Goal: Information Seeking & Learning: Check status

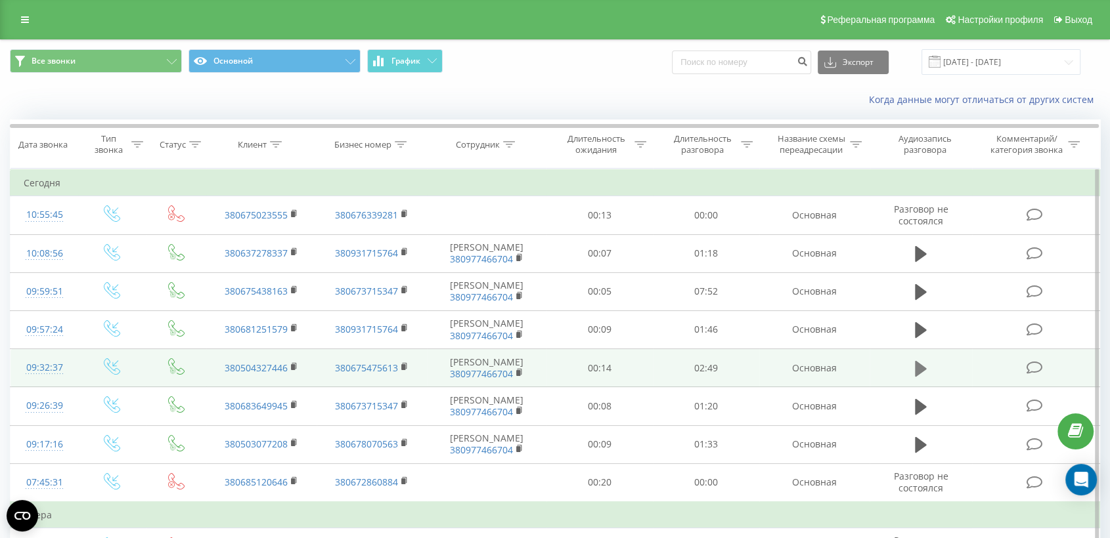
click at [924, 369] on icon at bounding box center [921, 368] width 12 height 16
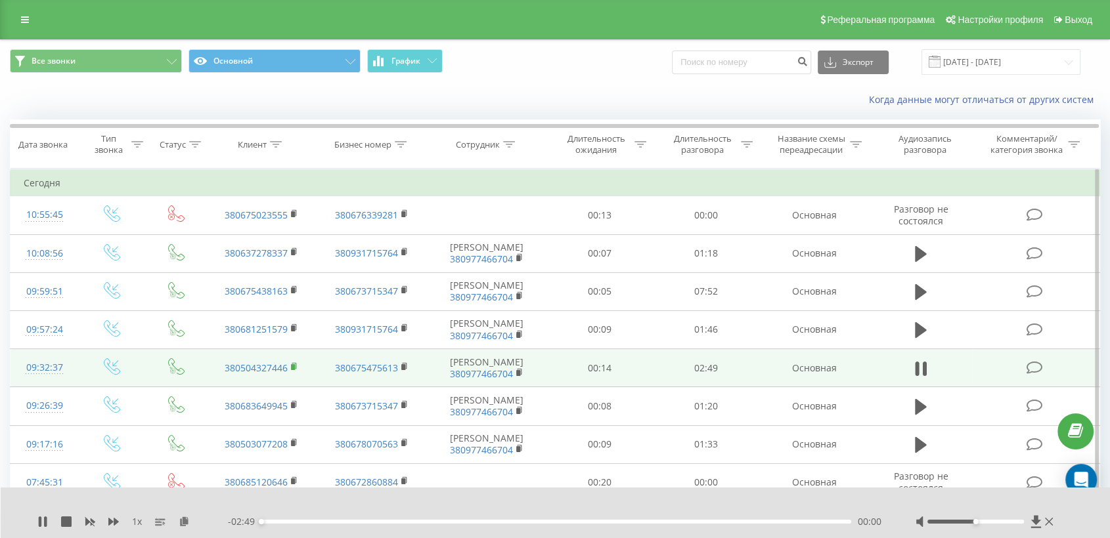
click at [295, 366] on icon at bounding box center [294, 366] width 5 height 6
click at [993, 372] on td at bounding box center [1035, 368] width 127 height 38
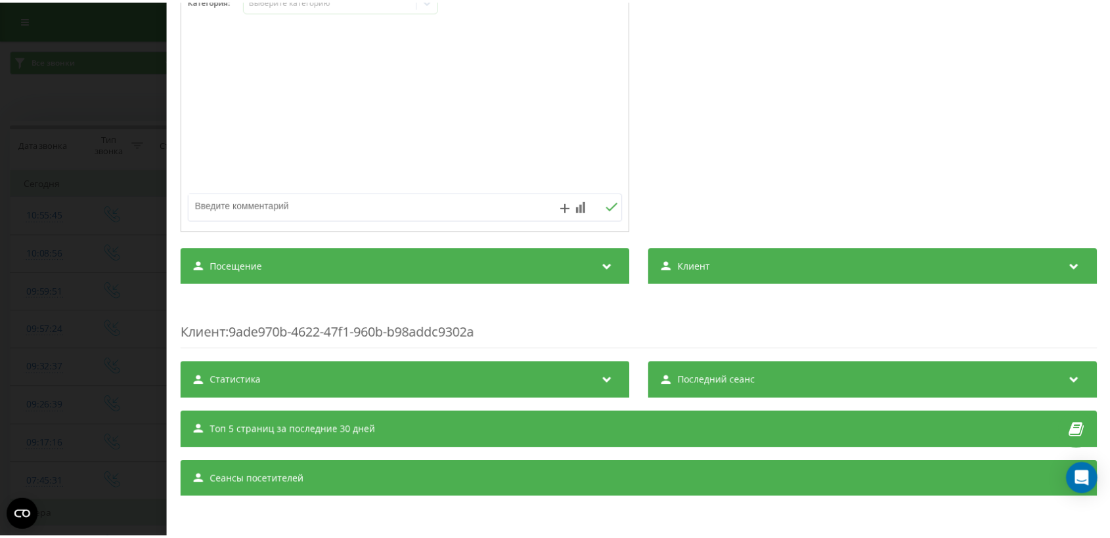
scroll to position [213, 0]
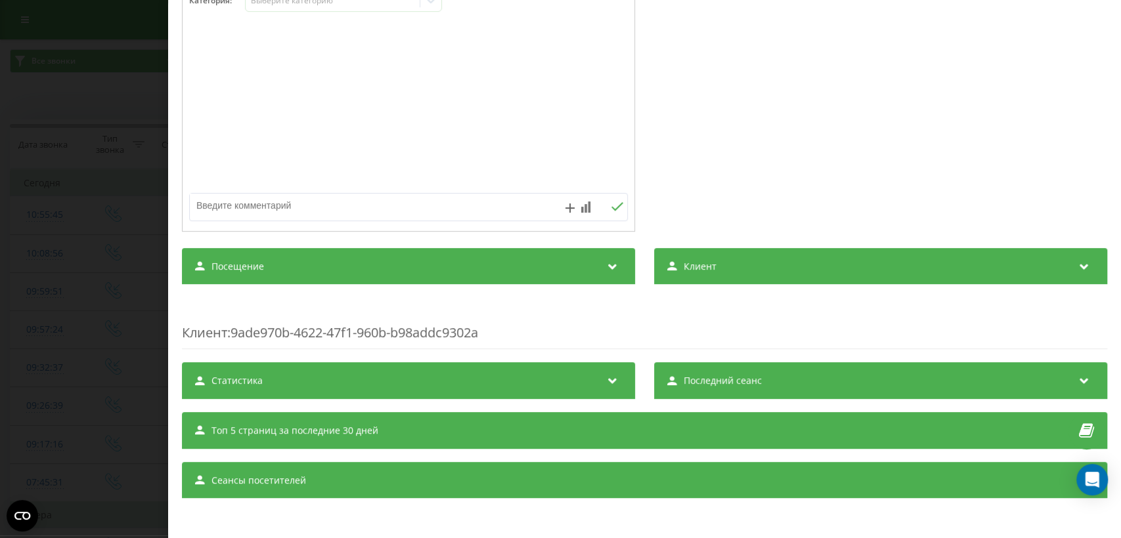
click at [604, 269] on icon at bounding box center [612, 264] width 16 height 13
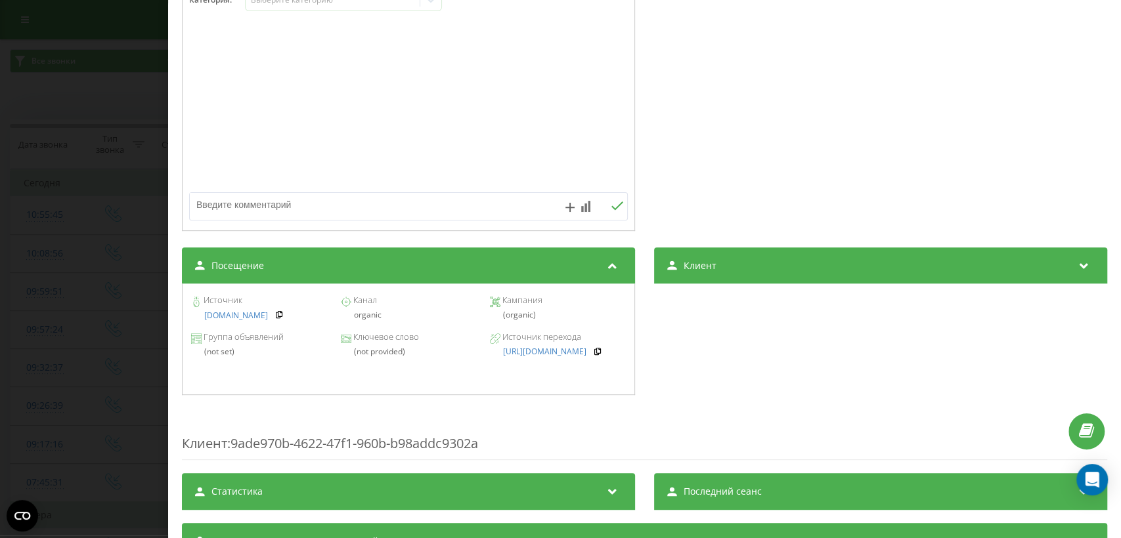
click at [62, 362] on div "Звонок : ua11_-1758609157.7757358 1 x 00:00 02:49 02:49 Транскрипция Для анализ…" at bounding box center [560, 269] width 1121 height 538
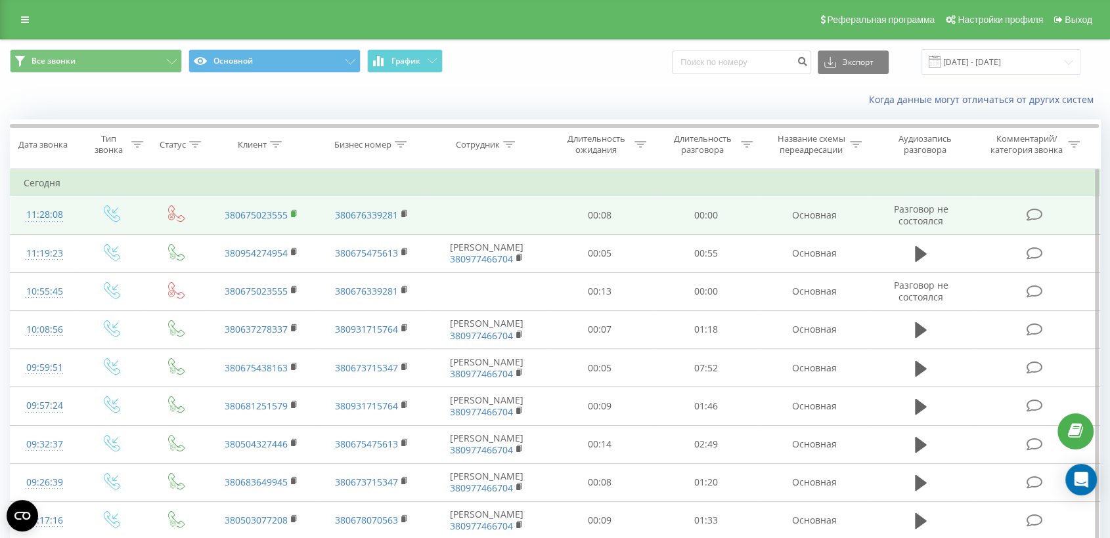
click at [292, 212] on rect at bounding box center [293, 214] width 4 height 6
click at [993, 224] on td at bounding box center [1035, 215] width 127 height 38
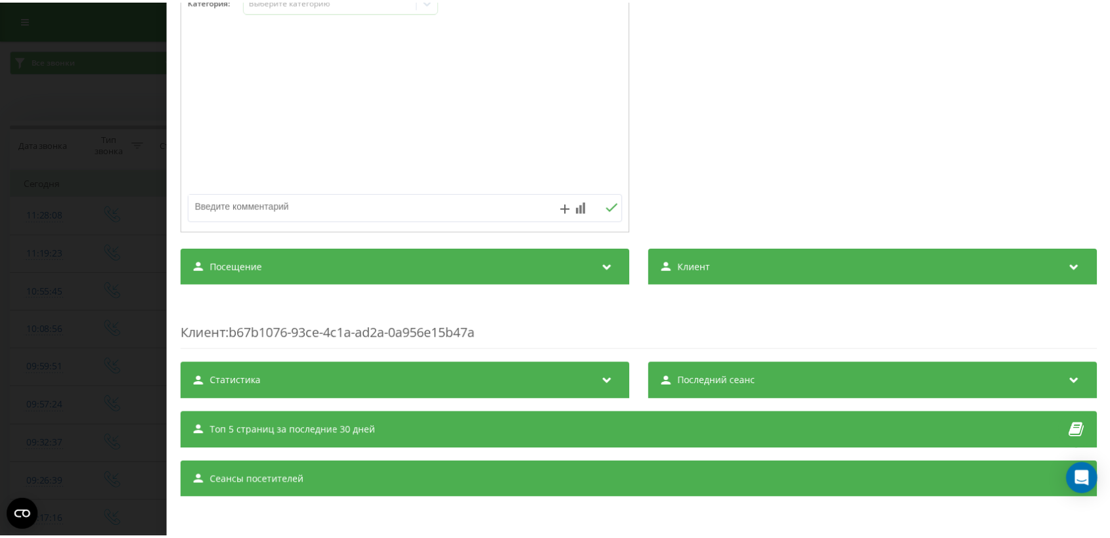
scroll to position [156, 0]
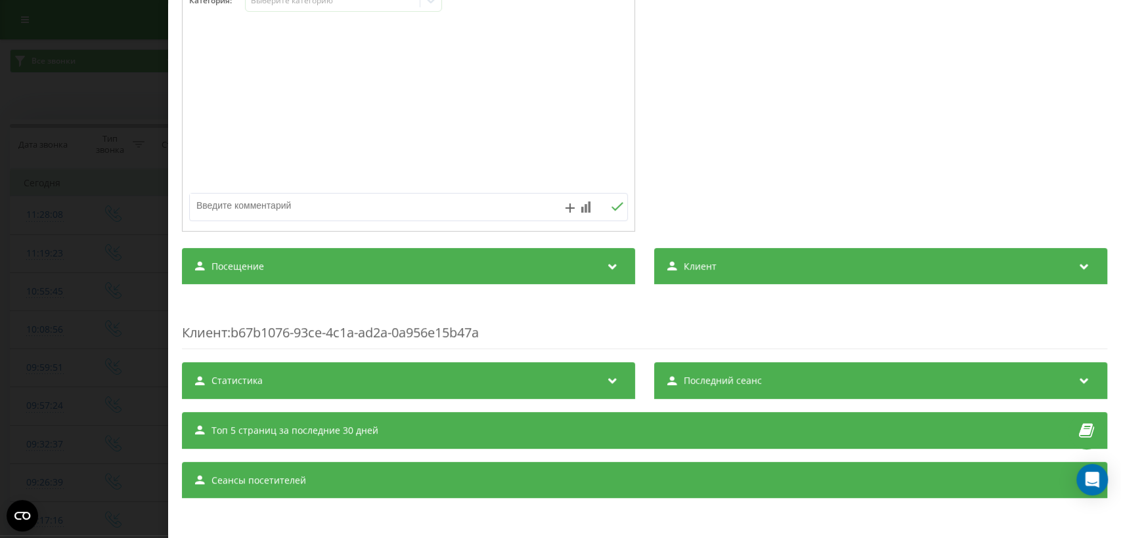
click at [589, 268] on div "Посещение" at bounding box center [408, 266] width 453 height 37
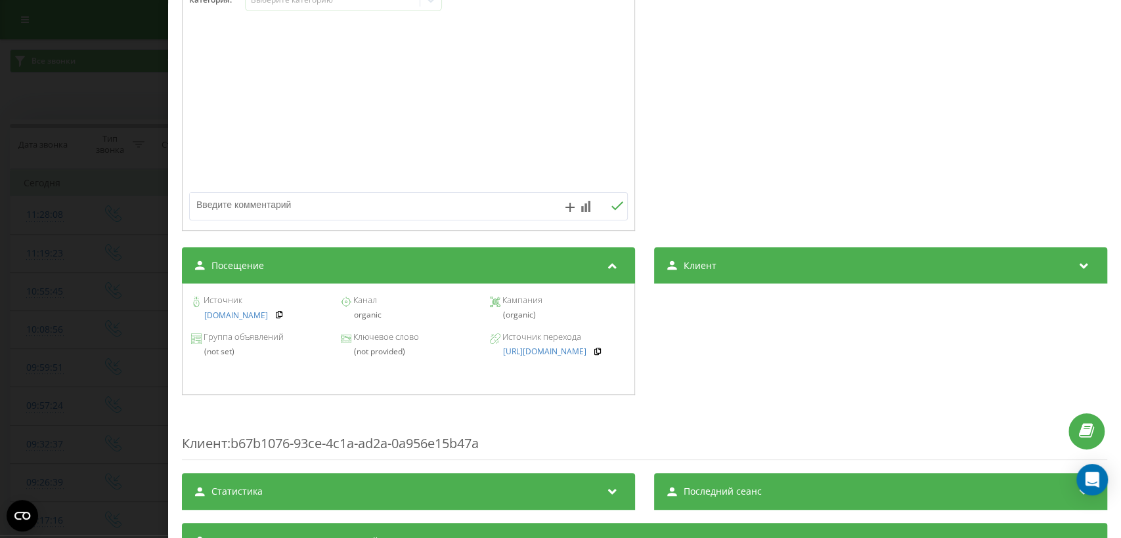
click at [80, 350] on div "Звонок : ua13_-1758616088.6990287 Транскрипция Для анализа AI будущих звонков н…" at bounding box center [560, 269] width 1121 height 538
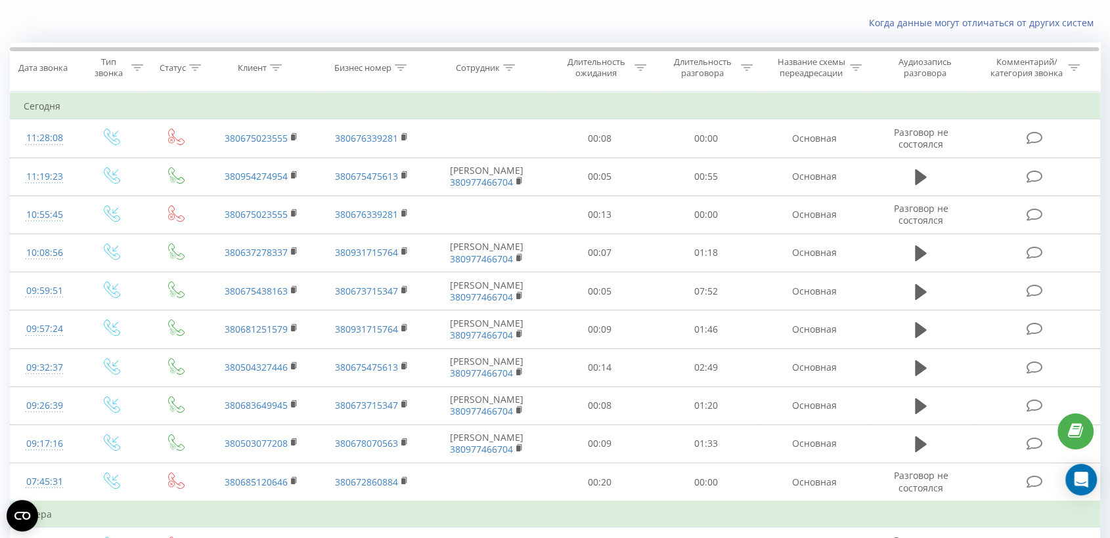
scroll to position [97, 0]
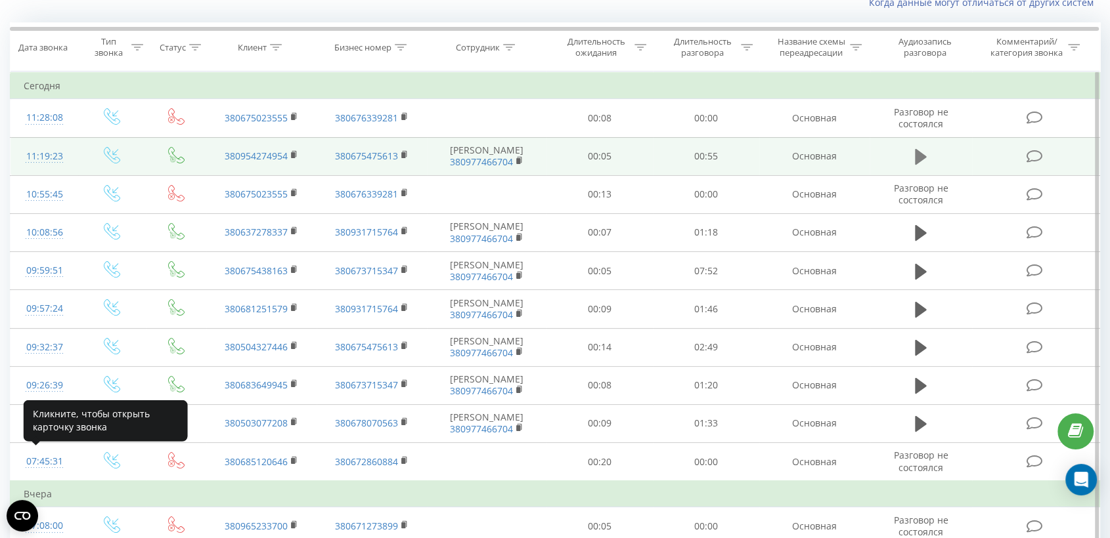
click at [927, 156] on button at bounding box center [921, 157] width 20 height 20
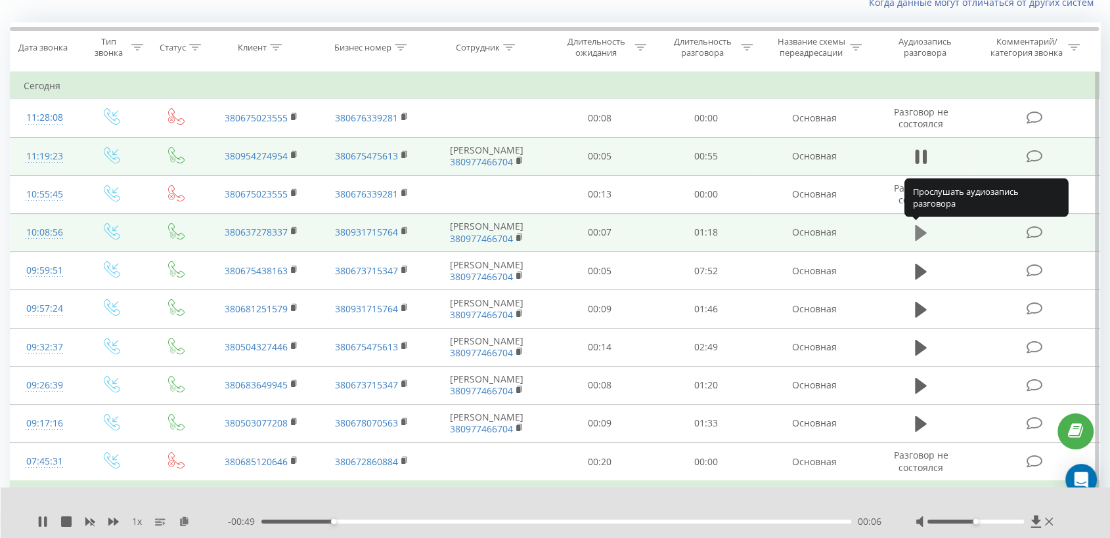
click at [919, 229] on icon at bounding box center [921, 233] width 12 height 16
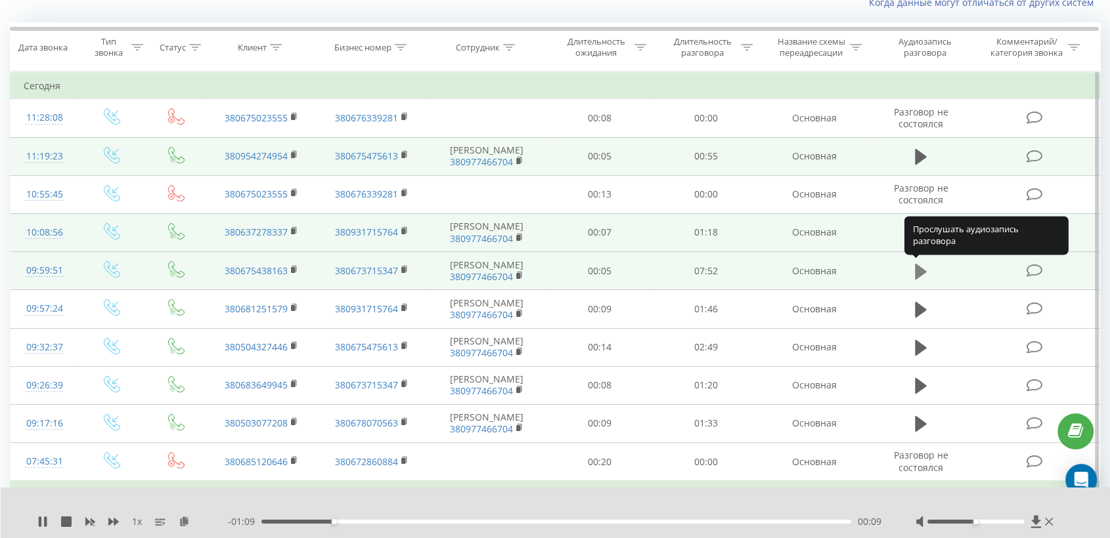
click at [917, 278] on icon at bounding box center [921, 272] width 12 height 18
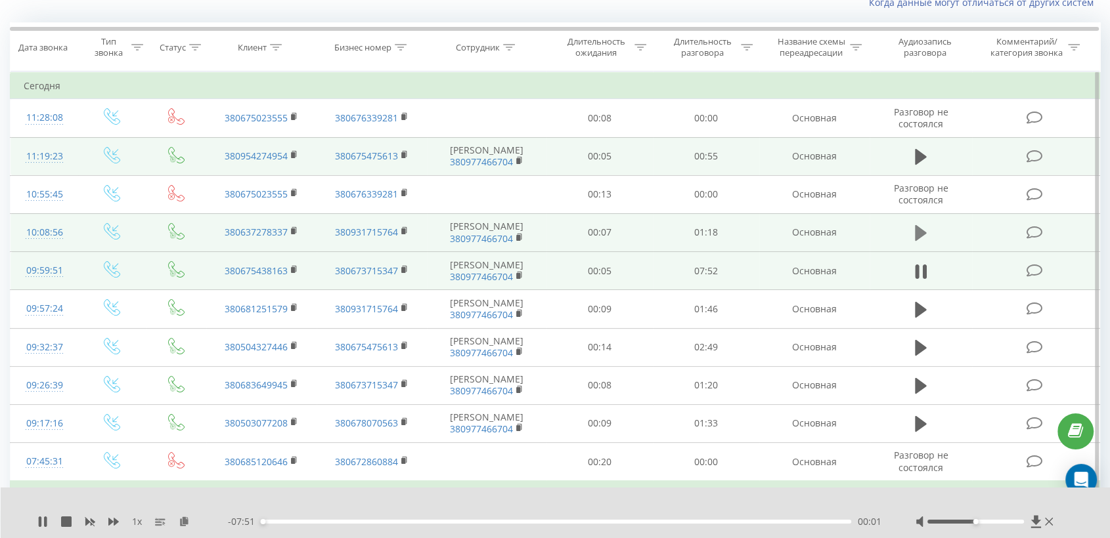
click at [915, 231] on icon at bounding box center [921, 233] width 12 height 16
click at [291, 232] on rect at bounding box center [293, 231] width 4 height 6
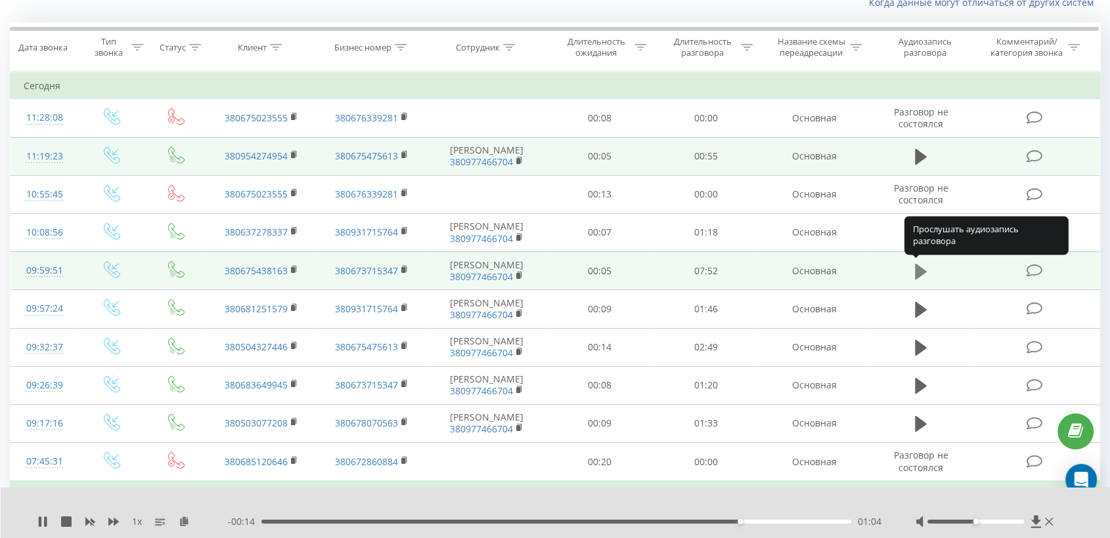
click at [919, 272] on icon at bounding box center [921, 271] width 12 height 16
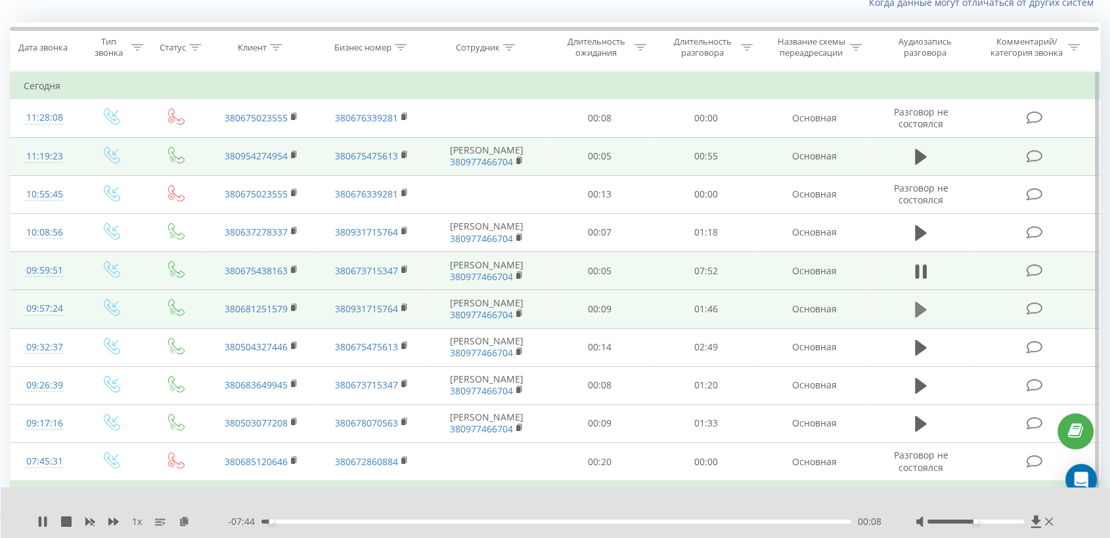
click at [924, 306] on icon at bounding box center [921, 310] width 12 height 18
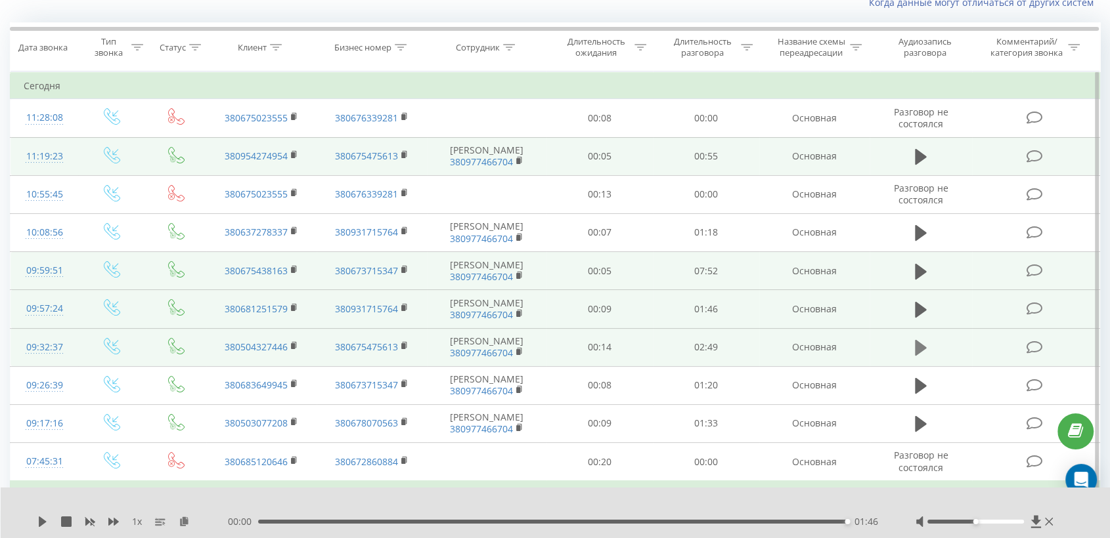
click at [920, 348] on icon at bounding box center [921, 348] width 12 height 16
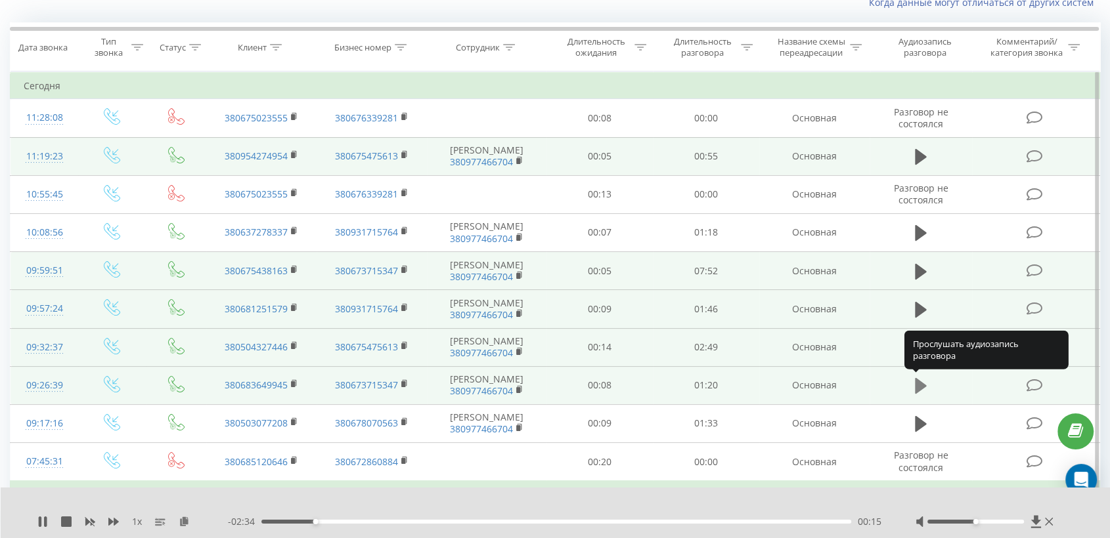
click at [919, 386] on icon at bounding box center [921, 386] width 12 height 16
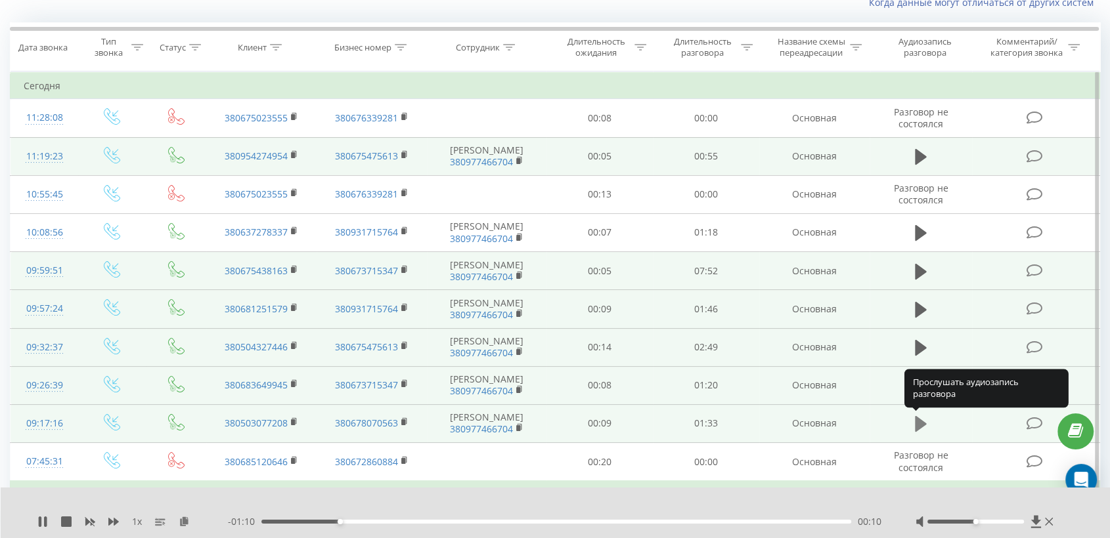
click at [913, 424] on button at bounding box center [921, 424] width 20 height 20
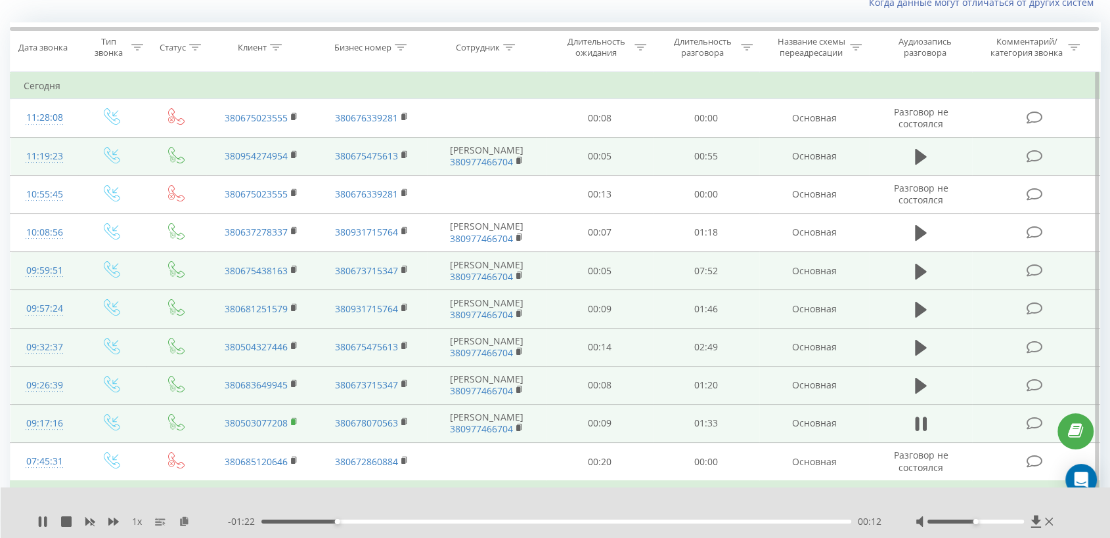
click at [292, 422] on rect at bounding box center [293, 423] width 4 height 6
